Goal: Navigation & Orientation: Find specific page/section

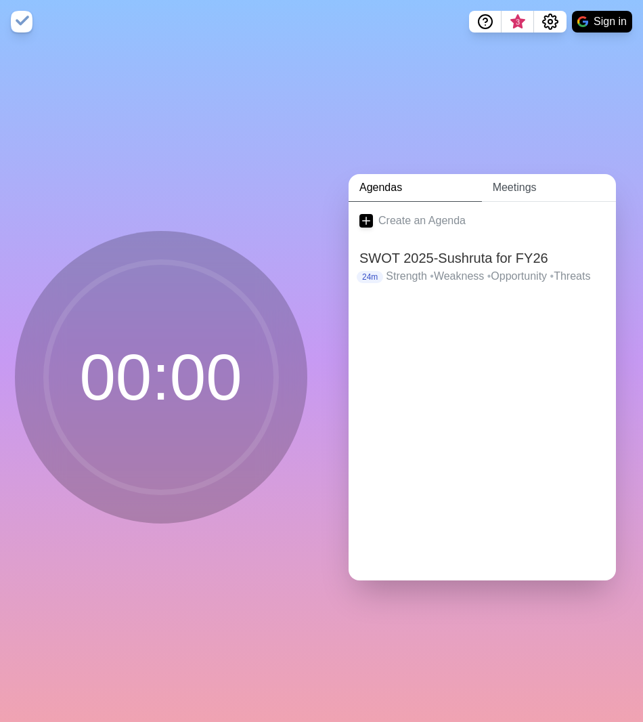
click at [520, 181] on link "Meetings" at bounding box center [549, 188] width 134 height 28
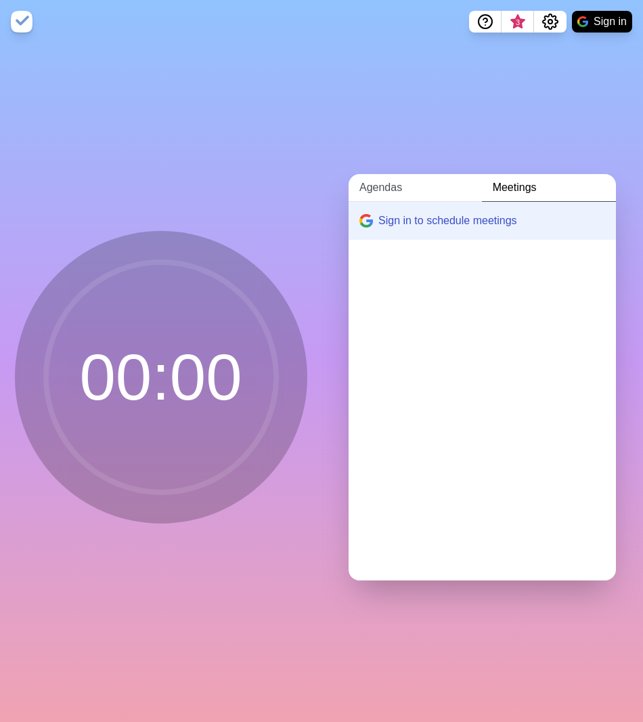
click at [383, 181] on link "Agendas" at bounding box center [415, 188] width 133 height 28
